Goal: Task Accomplishment & Management: Manage account settings

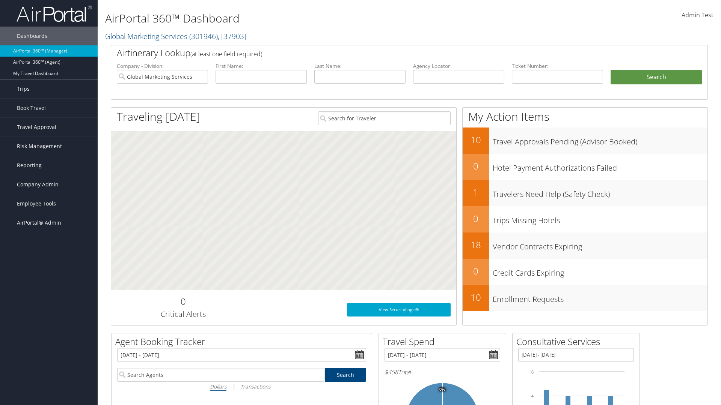
click at [49, 185] on span "Company Admin" at bounding box center [38, 184] width 42 height 19
click at [49, 352] on link "Virtual Pay Settings" at bounding box center [49, 357] width 98 height 11
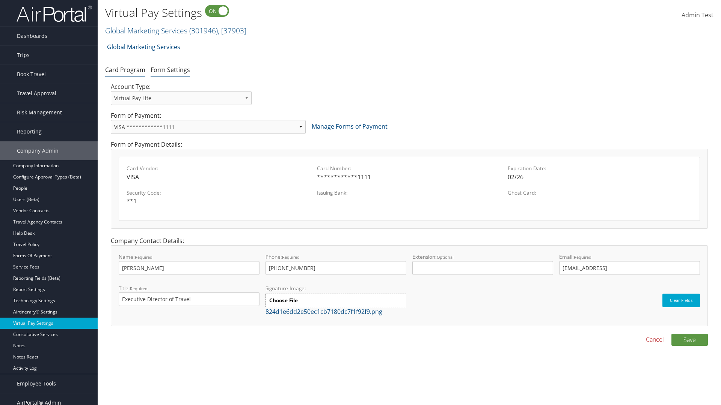
click at [170, 69] on link "Form Settings" at bounding box center [170, 70] width 39 height 8
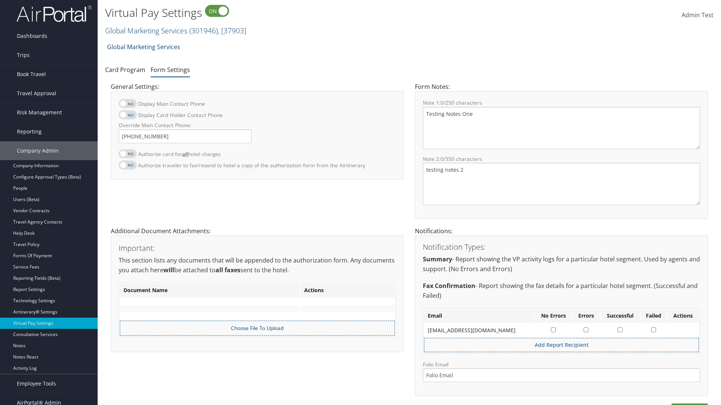
click at [145, 30] on link "Global Marketing Services ( 301946 ) , [ 37903 ]" at bounding box center [175, 31] width 141 height 10
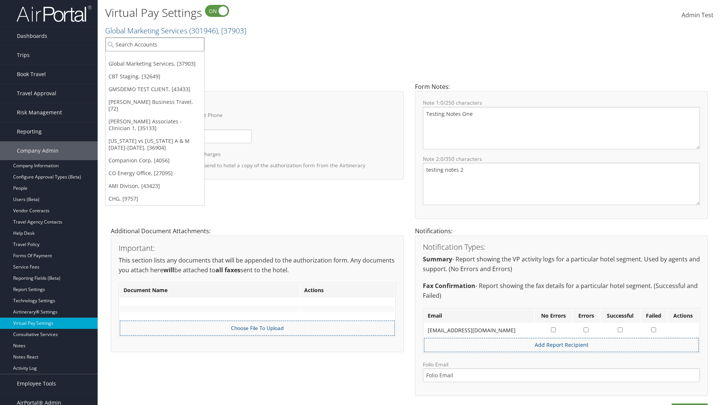
click at [155, 44] on input "search" at bounding box center [155, 45] width 99 height 14
type input "GMSDEMO TEST CLIENT"
click at [175, 58] on div "GMSDEMO TEST CLIENT (GMSDEMOCHILDR), [43433]" at bounding box center [175, 58] width 148 height 7
